Goal: Information Seeking & Learning: Check status

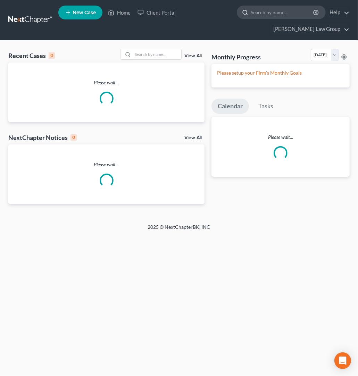
click at [251, 17] on input "search" at bounding box center [283, 12] width 64 height 13
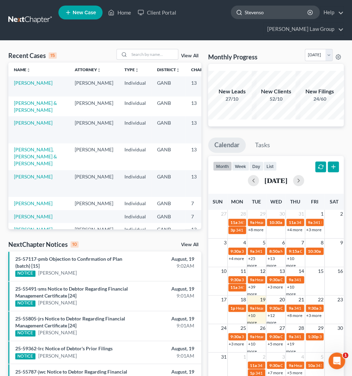
type input "Stevenson"
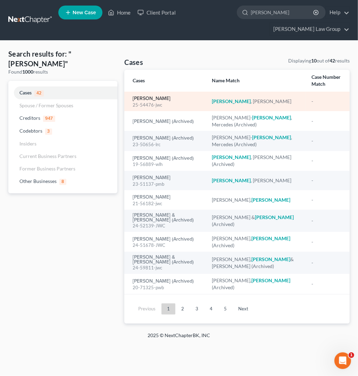
click at [165, 96] on link "[PERSON_NAME]" at bounding box center [152, 98] width 38 height 5
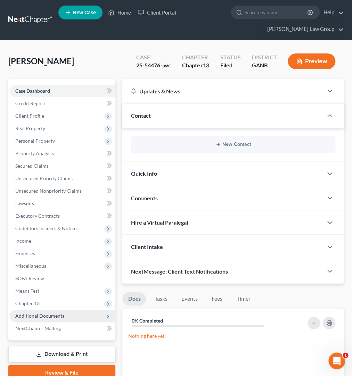
click at [60, 314] on span "Additional Documents" at bounding box center [39, 316] width 49 height 6
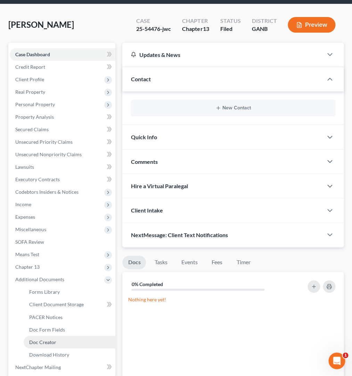
click at [69, 347] on link "Doc Creator" at bounding box center [70, 342] width 92 height 13
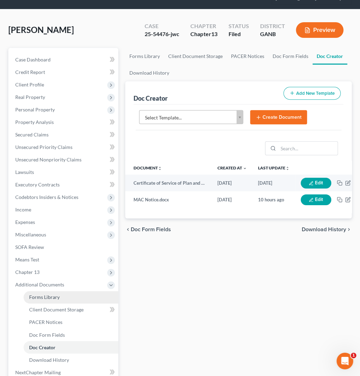
scroll to position [55, 0]
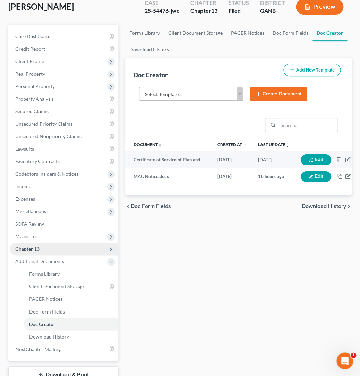
click at [47, 243] on span "Chapter 13" at bounding box center [64, 249] width 109 height 13
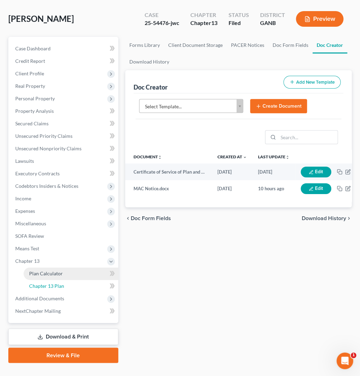
drag, startPoint x: 56, startPoint y: 271, endPoint x: 82, endPoint y: 266, distance: 26.2
click at [57, 283] on span "Chapter 13 Plan" at bounding box center [46, 286] width 35 height 6
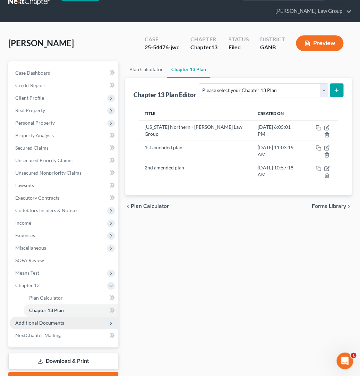
scroll to position [36, 0]
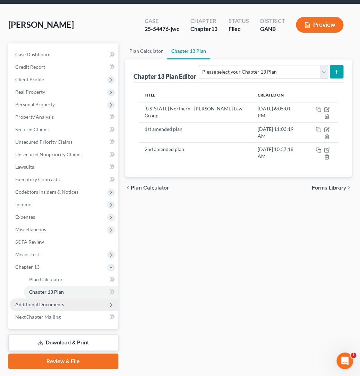
click at [65, 298] on span "Additional Documents" at bounding box center [64, 304] width 109 height 13
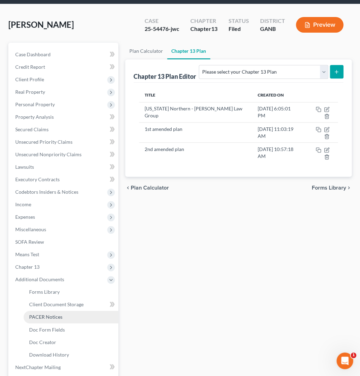
click at [77, 311] on link "PACER Notices" at bounding box center [71, 317] width 95 height 13
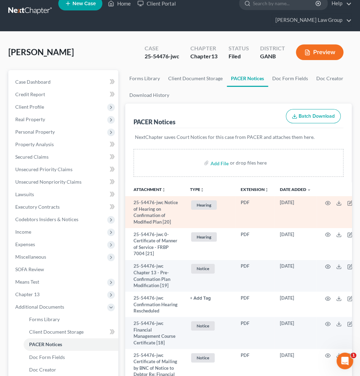
scroll to position [12, 0]
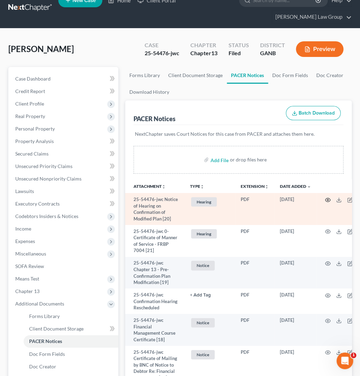
click at [327, 199] on circle "button" at bounding box center [327, 199] width 1 height 1
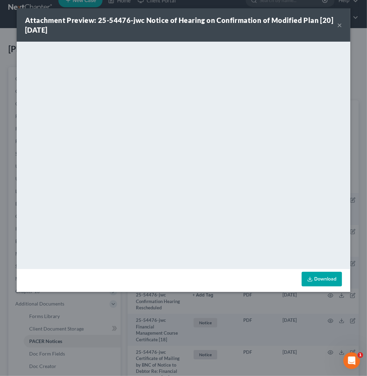
click at [339, 27] on button "×" at bounding box center [339, 25] width 5 height 8
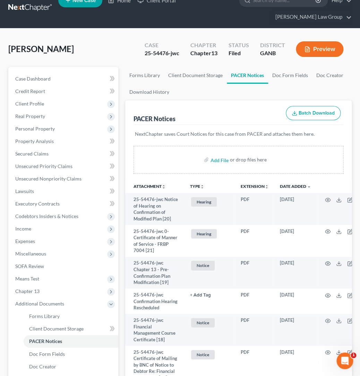
scroll to position [0, 0]
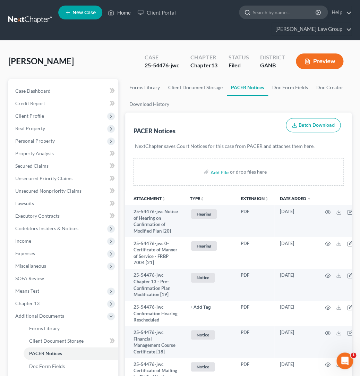
click at [253, 10] on input "search" at bounding box center [285, 12] width 64 height 13
type input "simpson"
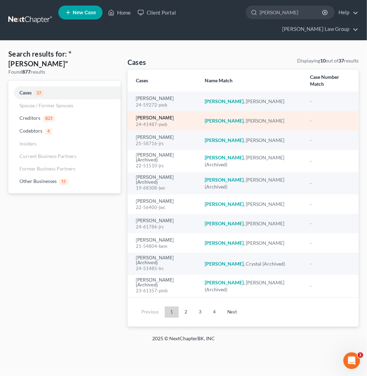
click at [149, 116] on link "[PERSON_NAME]" at bounding box center [155, 118] width 38 height 5
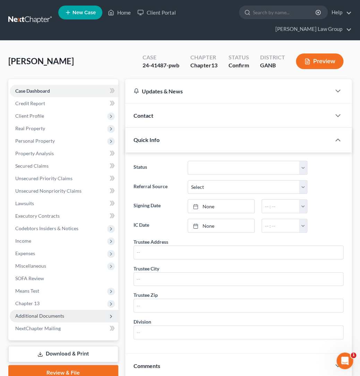
click at [68, 310] on span "Additional Documents" at bounding box center [64, 316] width 109 height 13
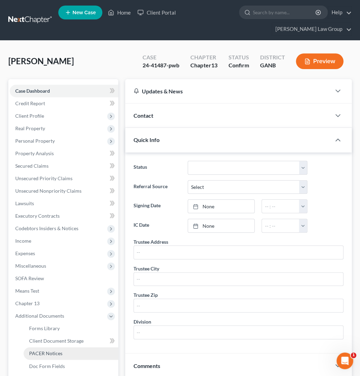
click at [63, 347] on link "PACER Notices" at bounding box center [71, 353] width 95 height 13
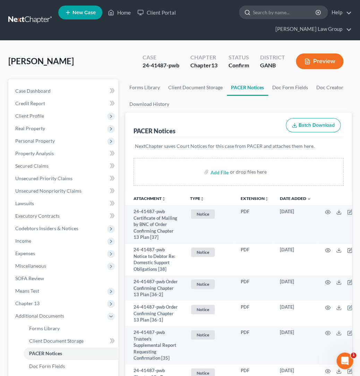
click at [253, 10] on input "search" at bounding box center [285, 12] width 64 height 13
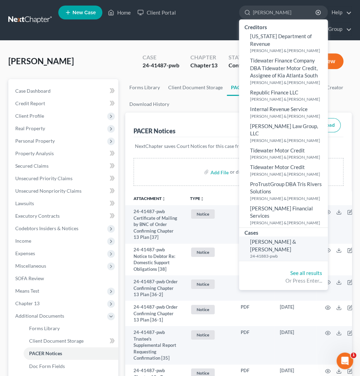
type input "Aldecoa"
click at [250, 239] on span "[PERSON_NAME] & [PERSON_NAME]" at bounding box center [273, 246] width 46 height 14
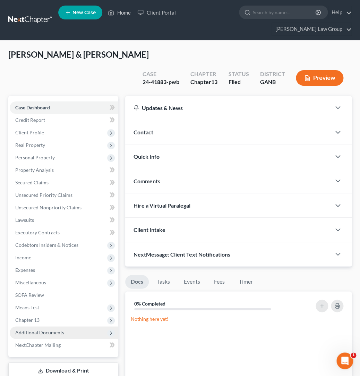
click at [48, 330] on span "Additional Documents" at bounding box center [39, 333] width 49 height 6
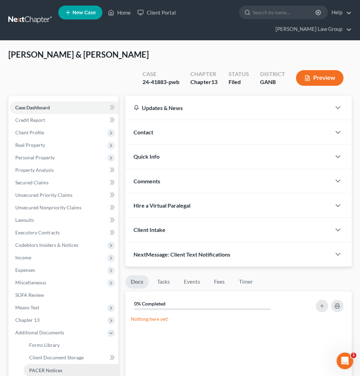
click at [53, 367] on span "PACER Notices" at bounding box center [45, 370] width 33 height 6
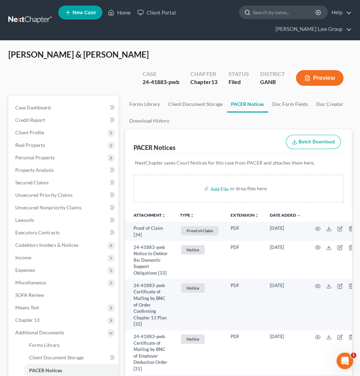
click at [253, 10] on input "search" at bounding box center [285, 12] width 64 height 13
type input "askew"
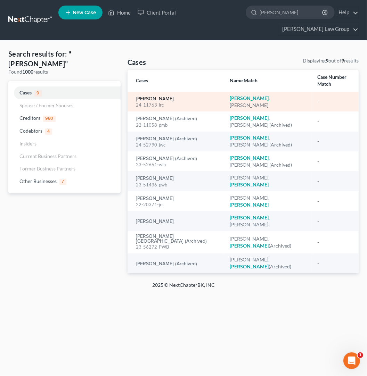
click at [150, 97] on link "[PERSON_NAME]" at bounding box center [155, 99] width 38 height 5
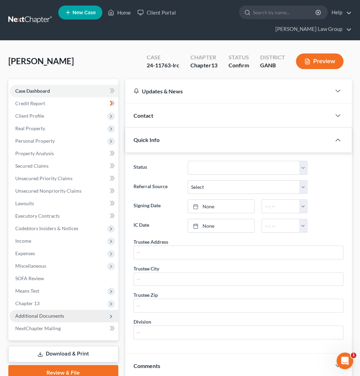
click at [38, 313] on span "Additional Documents" at bounding box center [39, 316] width 49 height 6
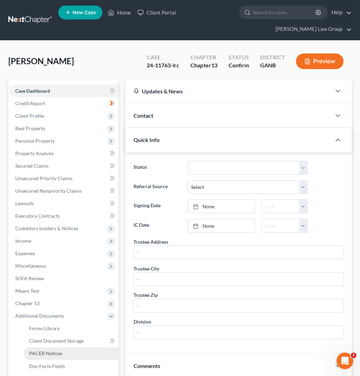
click at [50, 350] on span "PACER Notices" at bounding box center [45, 353] width 33 height 6
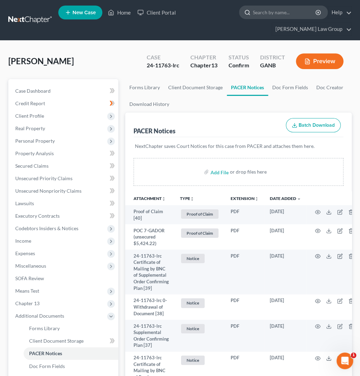
click at [253, 19] on input "search" at bounding box center [285, 12] width 64 height 13
type input "barrett"
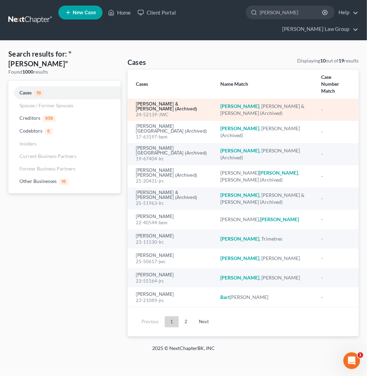
click at [188, 102] on link "Barrett, Katherine & Steven (Archived)" at bounding box center [172, 107] width 73 height 10
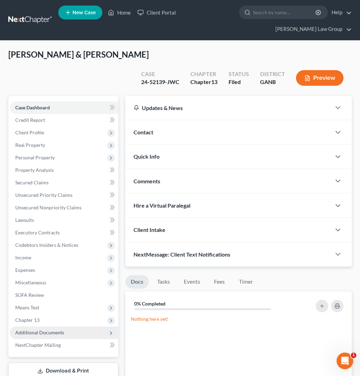
drag, startPoint x: 58, startPoint y: 300, endPoint x: 59, endPoint y: 307, distance: 7.1
click at [58, 330] on span "Additional Documents" at bounding box center [39, 333] width 49 height 6
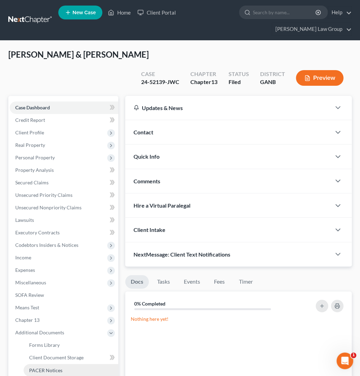
drag, startPoint x: 61, startPoint y: 340, endPoint x: 72, endPoint y: 335, distance: 12.3
click at [61, 367] on span "PACER Notices" at bounding box center [45, 370] width 33 height 6
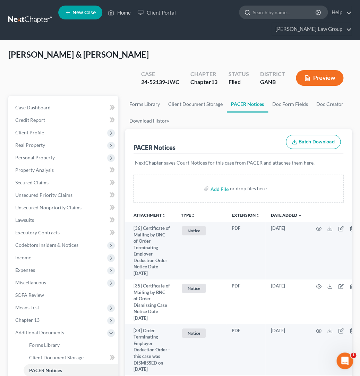
click at [253, 12] on input "search" at bounding box center [285, 12] width 64 height 13
type input "baynes"
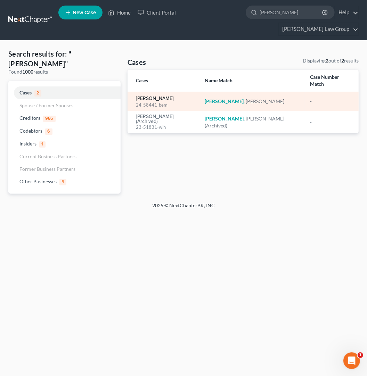
click at [156, 96] on link "[PERSON_NAME]" at bounding box center [155, 98] width 38 height 5
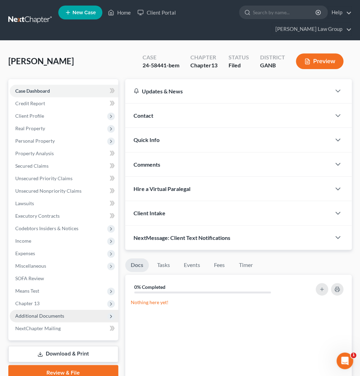
click at [47, 313] on span "Additional Documents" at bounding box center [39, 316] width 49 height 6
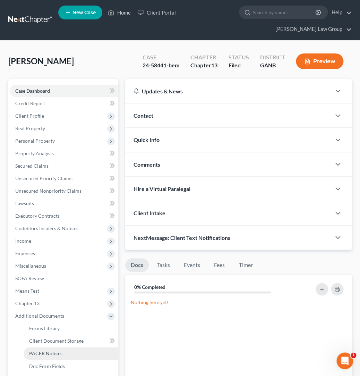
click at [52, 350] on span "PACER Notices" at bounding box center [45, 353] width 33 height 6
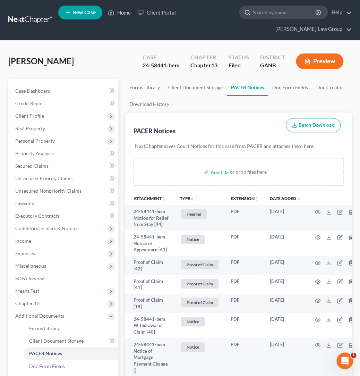
click at [253, 13] on input "search" at bounding box center [285, 12] width 64 height 13
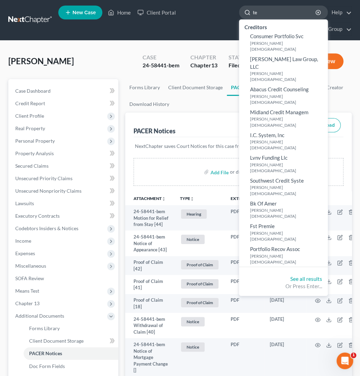
type input "t"
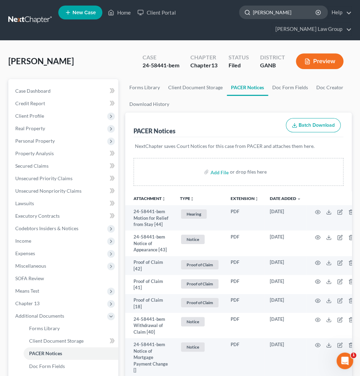
type input "bowen"
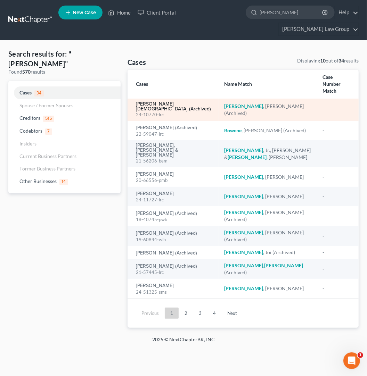
click at [189, 102] on link "[PERSON_NAME][DEMOGRAPHIC_DATA] (Archived)" at bounding box center [174, 107] width 77 height 10
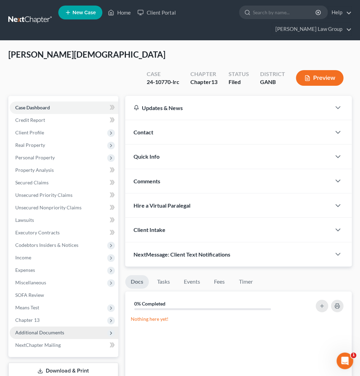
click at [66, 326] on span "Additional Documents" at bounding box center [64, 332] width 109 height 13
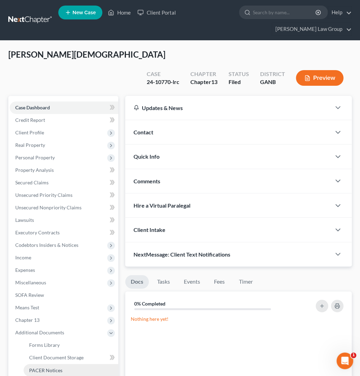
click at [63, 364] on link "PACER Notices" at bounding box center [71, 370] width 95 height 13
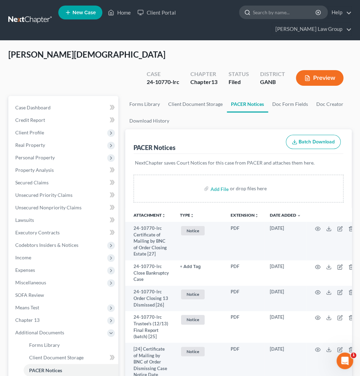
click at [253, 13] on input "search" at bounding box center [285, 12] width 64 height 13
type input "greda"
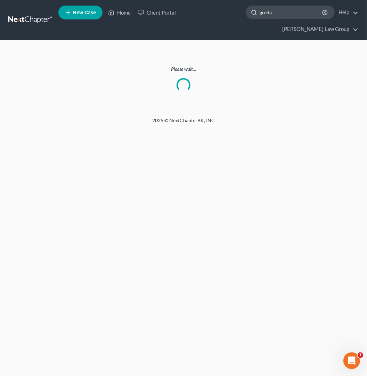
click at [259, 15] on input "greda" at bounding box center [291, 12] width 64 height 13
type input "freda"
click at [322, 15] on icon "button" at bounding box center [325, 13] width 6 height 6
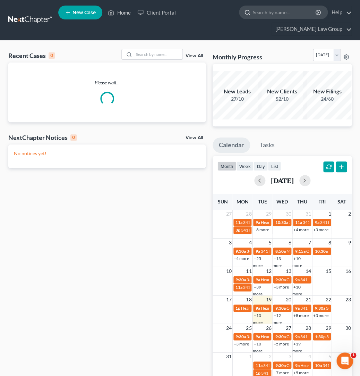
click at [253, 16] on input "search" at bounding box center [285, 12] width 64 height 13
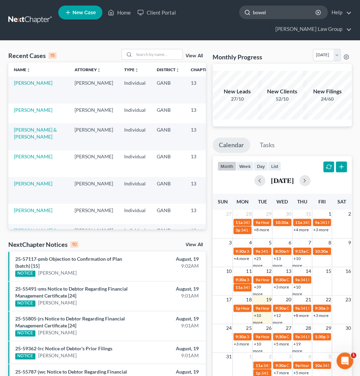
type input "bowels"
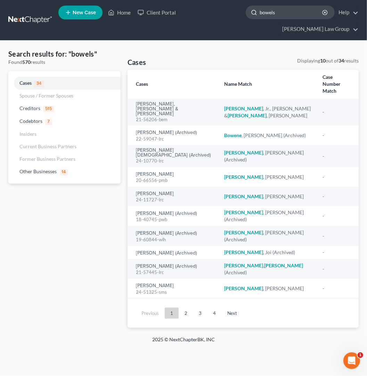
drag, startPoint x: 227, startPoint y: 15, endPoint x: 175, endPoint y: 12, distance: 52.9
click at [259, 12] on input "bowels" at bounding box center [291, 12] width 64 height 13
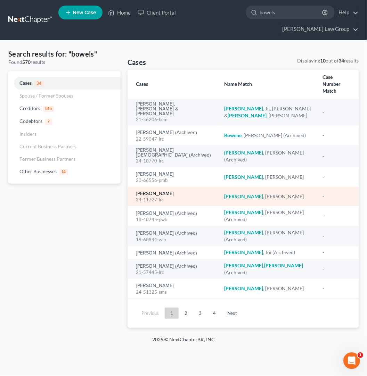
click at [163, 191] on link "[PERSON_NAME]" at bounding box center [155, 193] width 38 height 5
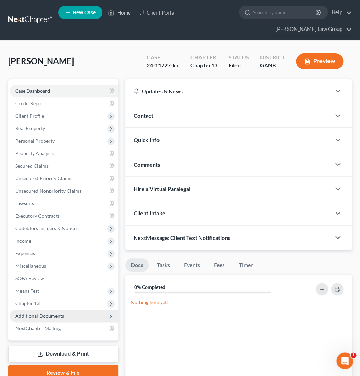
click at [58, 313] on span "Additional Documents" at bounding box center [39, 316] width 49 height 6
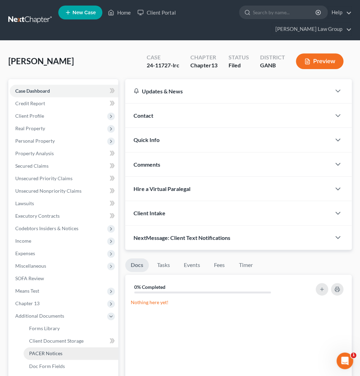
click at [62, 347] on link "PACER Notices" at bounding box center [71, 353] width 95 height 13
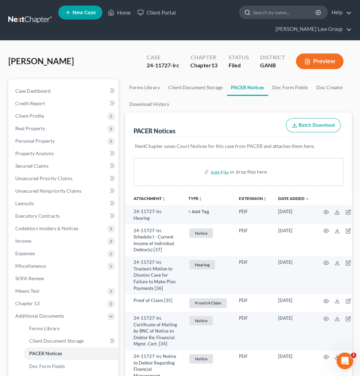
click at [253, 15] on input "search" at bounding box center [285, 12] width 64 height 13
type input "broadley"
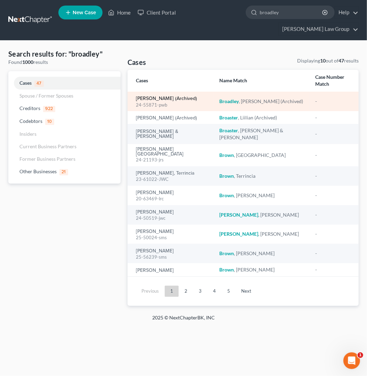
click at [166, 96] on link "[PERSON_NAME] (Archived)" at bounding box center [166, 98] width 61 height 5
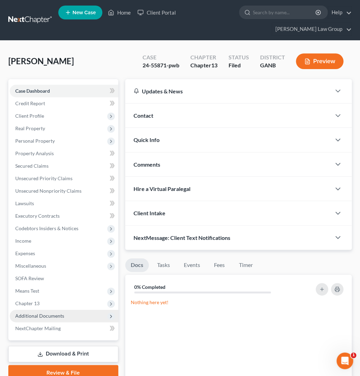
click at [63, 310] on span "Additional Documents" at bounding box center [64, 316] width 109 height 13
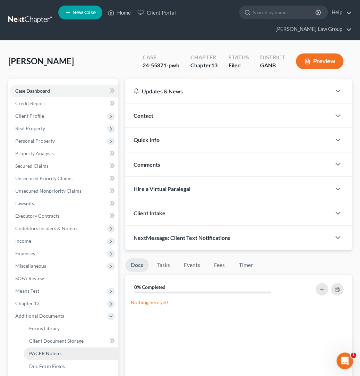
click at [69, 347] on link "PACER Notices" at bounding box center [71, 353] width 95 height 13
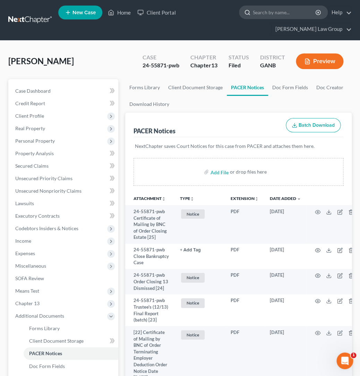
click at [253, 12] on input "search" at bounding box center [285, 12] width 64 height 13
type input "brown"
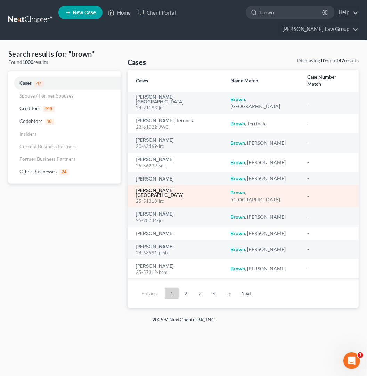
click at [159, 188] on link "[PERSON_NAME][GEOGRAPHIC_DATA]" at bounding box center [178, 193] width 84 height 10
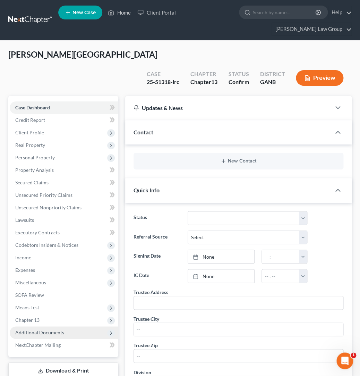
click at [54, 330] on span "Additional Documents" at bounding box center [39, 333] width 49 height 6
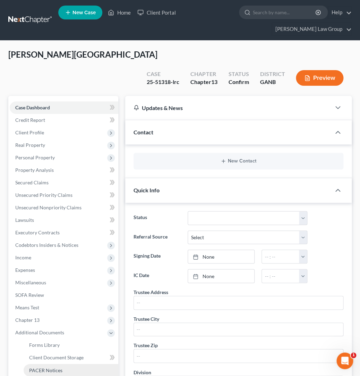
click at [59, 367] on span "PACER Notices" at bounding box center [45, 370] width 33 height 6
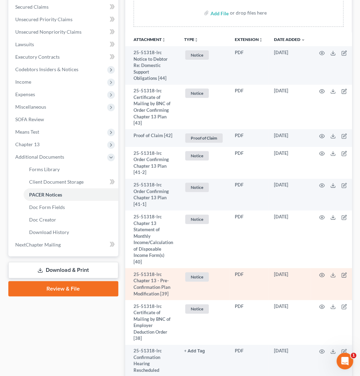
scroll to position [176, 0]
click at [322, 275] on circle "button" at bounding box center [322, 274] width 1 height 1
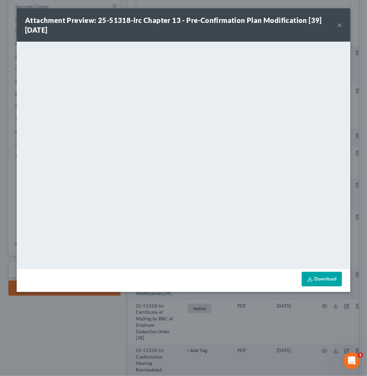
click at [338, 24] on button "×" at bounding box center [339, 25] width 5 height 8
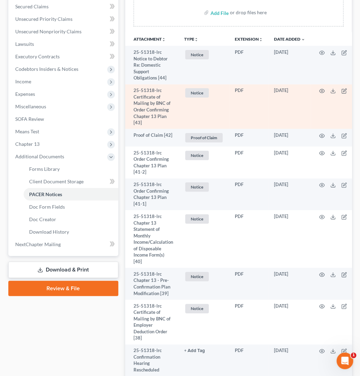
scroll to position [0, 0]
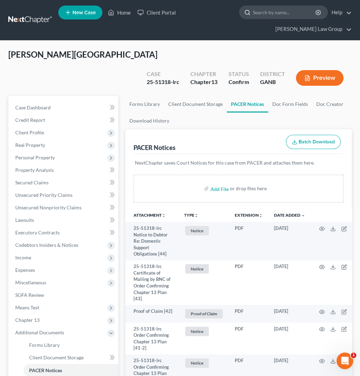
click at [253, 11] on input "search" at bounding box center [285, 12] width 64 height 13
type input "buck"
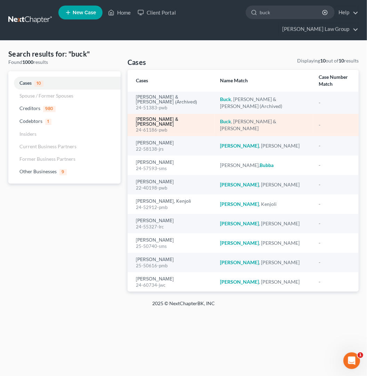
click at [169, 117] on link "[PERSON_NAME] & [PERSON_NAME]" at bounding box center [172, 122] width 73 height 10
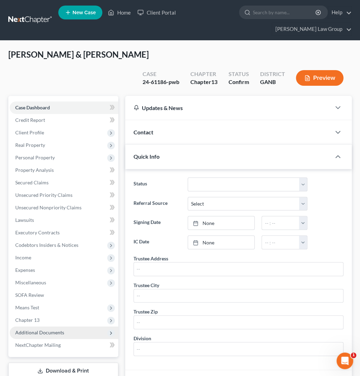
click at [64, 326] on span "Additional Documents" at bounding box center [64, 332] width 109 height 13
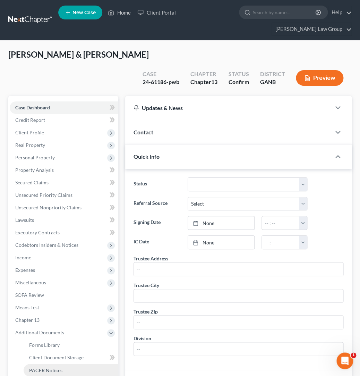
click at [66, 364] on link "PACER Notices" at bounding box center [71, 370] width 95 height 13
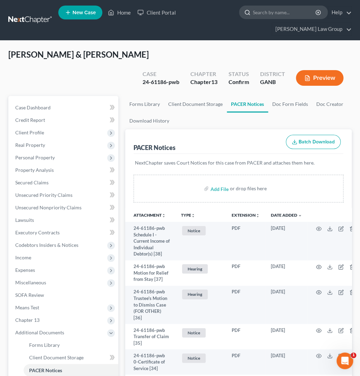
click at [253, 11] on input "search" at bounding box center [285, 12] width 64 height 13
type input "[PERSON_NAME]"
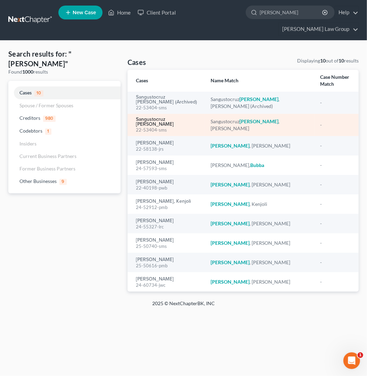
click at [175, 117] on link "Sangustocruz [PERSON_NAME]" at bounding box center [168, 122] width 64 height 10
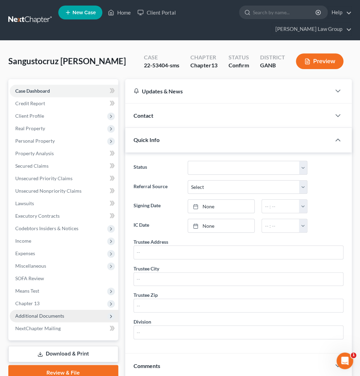
click at [67, 310] on span "Additional Documents" at bounding box center [64, 316] width 109 height 13
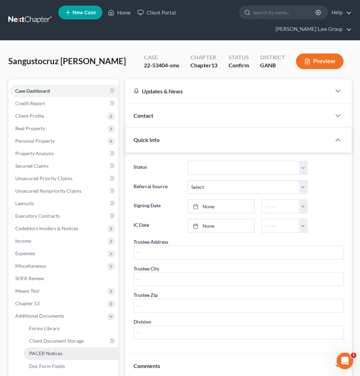
click at [67, 347] on link "PACER Notices" at bounding box center [71, 353] width 95 height 13
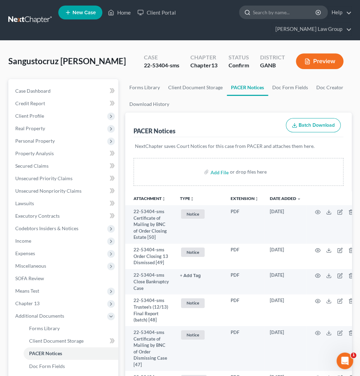
click at [253, 16] on input "search" at bounding box center [285, 12] width 64 height 13
type input "[PERSON_NAME]"
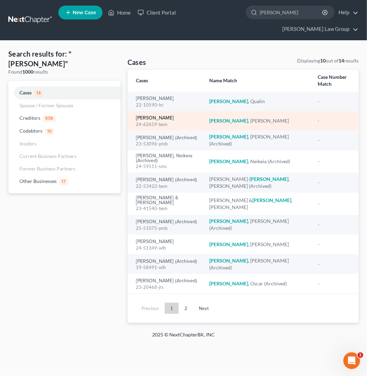
click at [168, 116] on link "[PERSON_NAME]" at bounding box center [155, 118] width 38 height 5
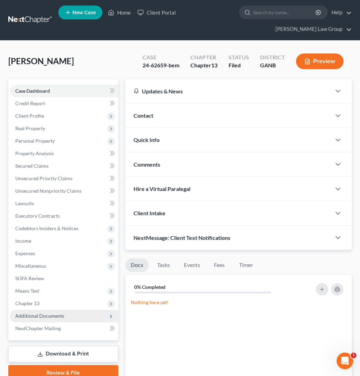
click at [59, 313] on span "Additional Documents" at bounding box center [39, 316] width 49 height 6
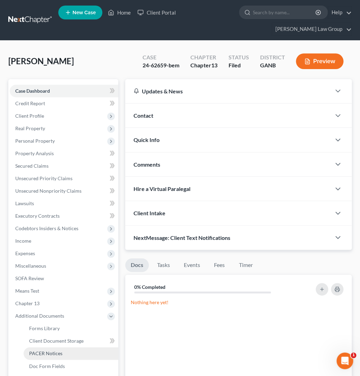
click at [59, 350] on span "PACER Notices" at bounding box center [45, 353] width 33 height 6
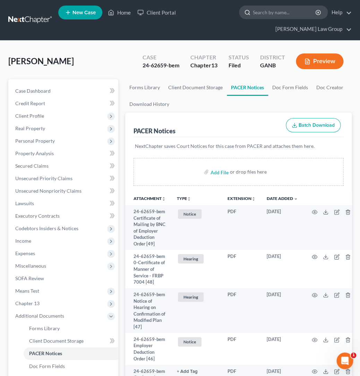
click at [253, 14] on input "search" at bounding box center [285, 12] width 64 height 13
type input "[PERSON_NAME]"
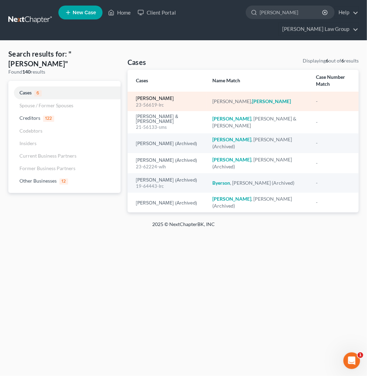
click at [171, 96] on link "[PERSON_NAME]" at bounding box center [155, 98] width 38 height 5
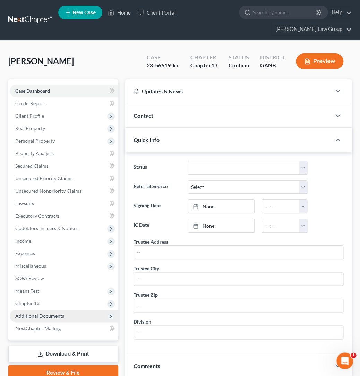
click at [67, 310] on span "Additional Documents" at bounding box center [64, 316] width 109 height 13
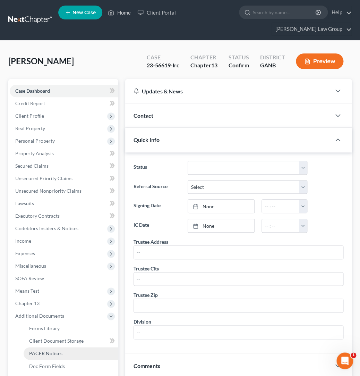
click at [71, 347] on link "PACER Notices" at bounding box center [71, 353] width 95 height 13
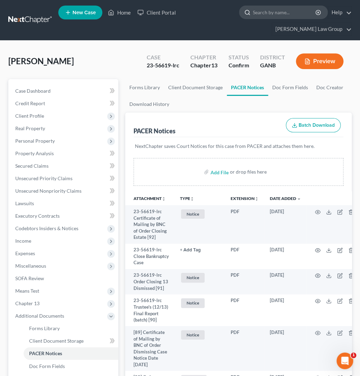
click at [253, 14] on input "search" at bounding box center [285, 12] width 64 height 13
type input "[PERSON_NAME]"
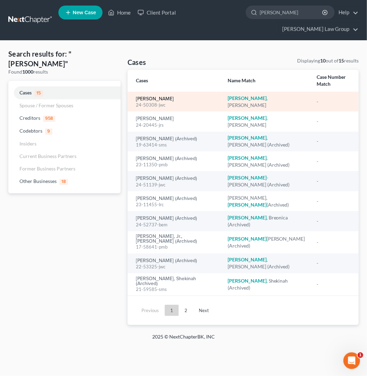
click at [163, 97] on link "[PERSON_NAME]" at bounding box center [155, 99] width 38 height 5
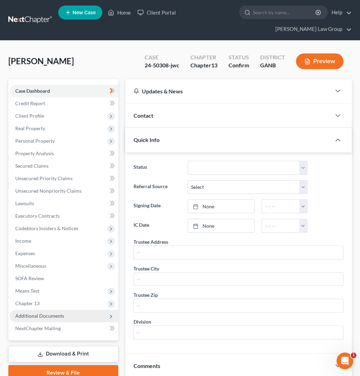
drag, startPoint x: 59, startPoint y: 301, endPoint x: 61, endPoint y: 304, distance: 3.6
click at [59, 313] on span "Additional Documents" at bounding box center [39, 316] width 49 height 6
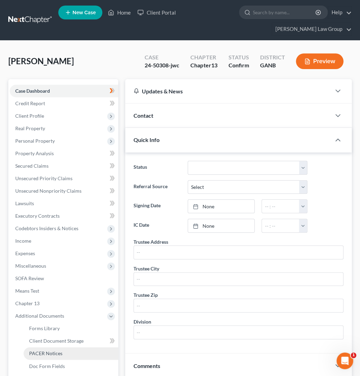
click at [64, 347] on link "PACER Notices" at bounding box center [71, 353] width 95 height 13
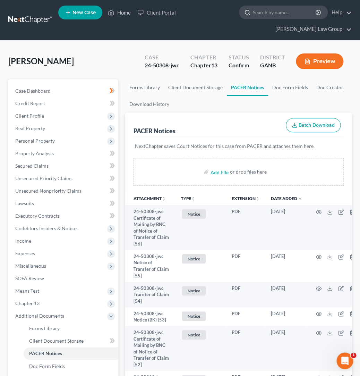
click at [253, 15] on input "search" at bounding box center [285, 12] width 64 height 13
type input "[PERSON_NAME]"
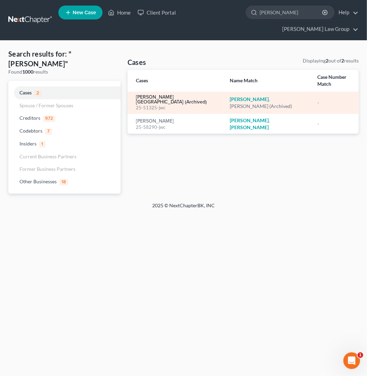
click at [150, 95] on link "[PERSON_NAME][GEOGRAPHIC_DATA] (Archived)" at bounding box center [177, 100] width 83 height 10
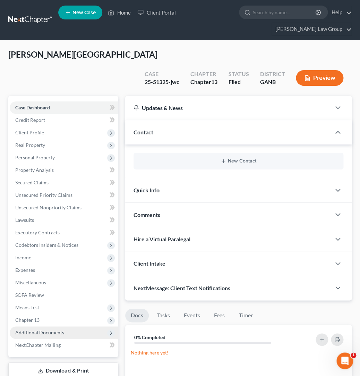
click at [57, 330] on span "Additional Documents" at bounding box center [39, 333] width 49 height 6
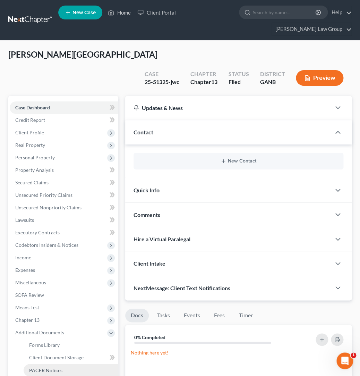
click at [59, 367] on span "PACER Notices" at bounding box center [45, 370] width 33 height 6
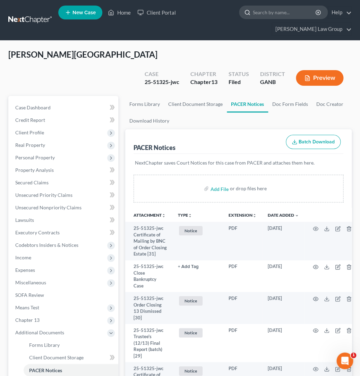
click at [253, 16] on input "search" at bounding box center [285, 12] width 64 height 13
type input "[PERSON_NAME]"
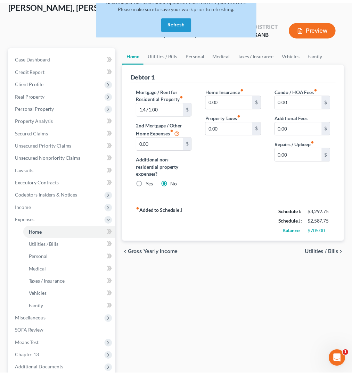
scroll to position [63, 0]
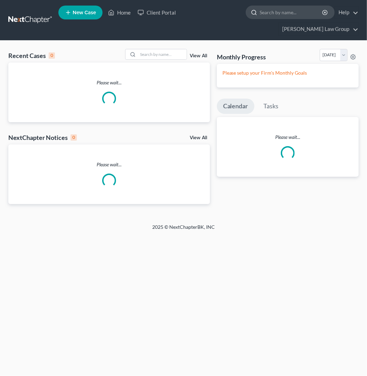
click at [259, 14] on input "search" at bounding box center [291, 12] width 64 height 13
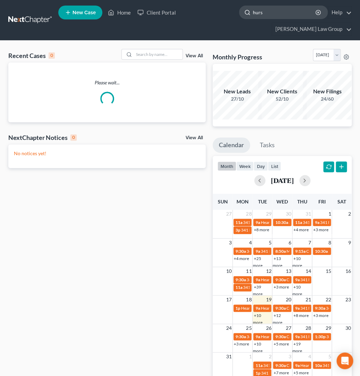
type input "hurst"
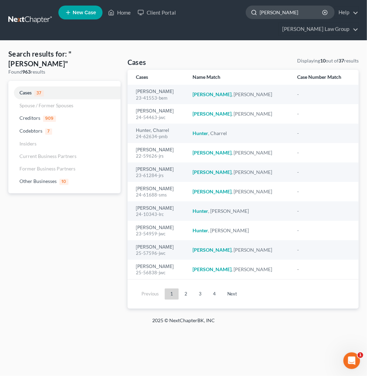
click at [259, 16] on input "hurst" at bounding box center [291, 12] width 64 height 13
drag, startPoint x: 248, startPoint y: 15, endPoint x: 182, endPoint y: 14, distance: 65.6
click at [259, 14] on input "hurst" at bounding box center [291, 12] width 64 height 13
type input "stevenson"
